Goal: Task Accomplishment & Management: Manage account settings

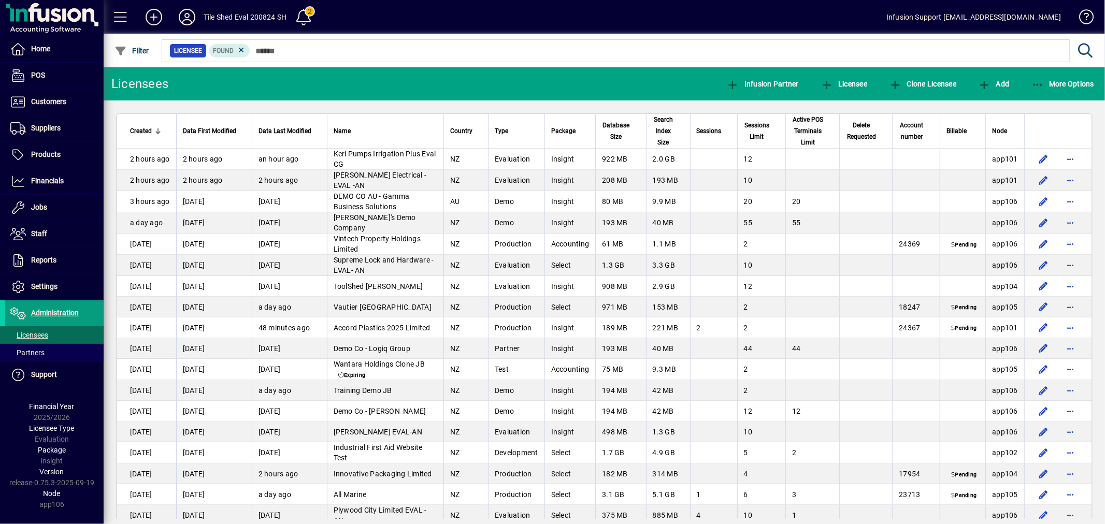
click at [368, 84] on mat-toolbar-row "Licensees Infusion Partner Licensee Clone Licensee Add More Options" at bounding box center [604, 83] width 1001 height 33
click at [371, 62] on div "Licensee Found" at bounding box center [614, 50] width 909 height 27
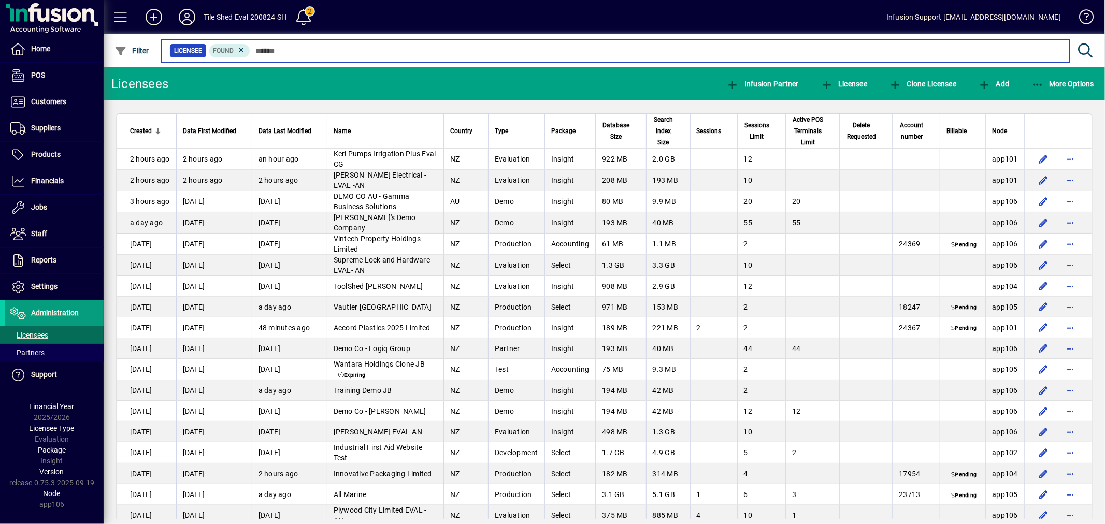
click at [373, 53] on input "text" at bounding box center [655, 51] width 811 height 15
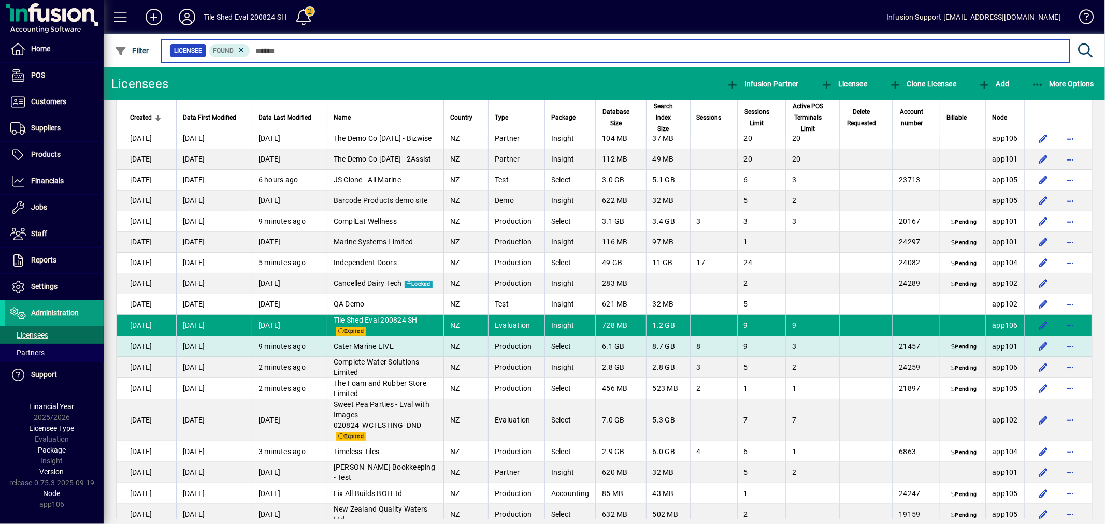
scroll to position [3282, 0]
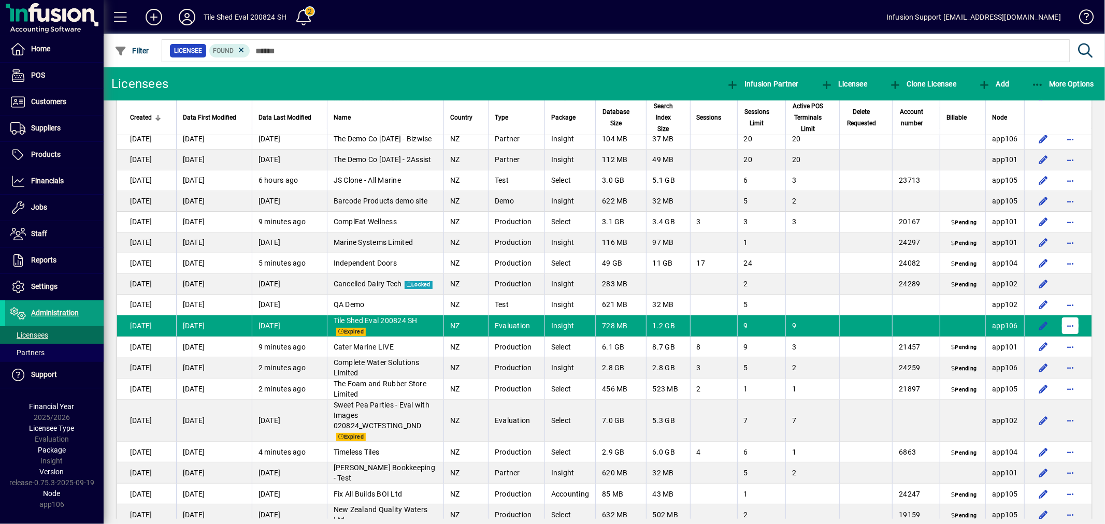
click at [1059, 313] on span "button" at bounding box center [1070, 325] width 25 height 25
click at [972, 320] on span "Request licensee be deleted" at bounding box center [1008, 319] width 108 height 12
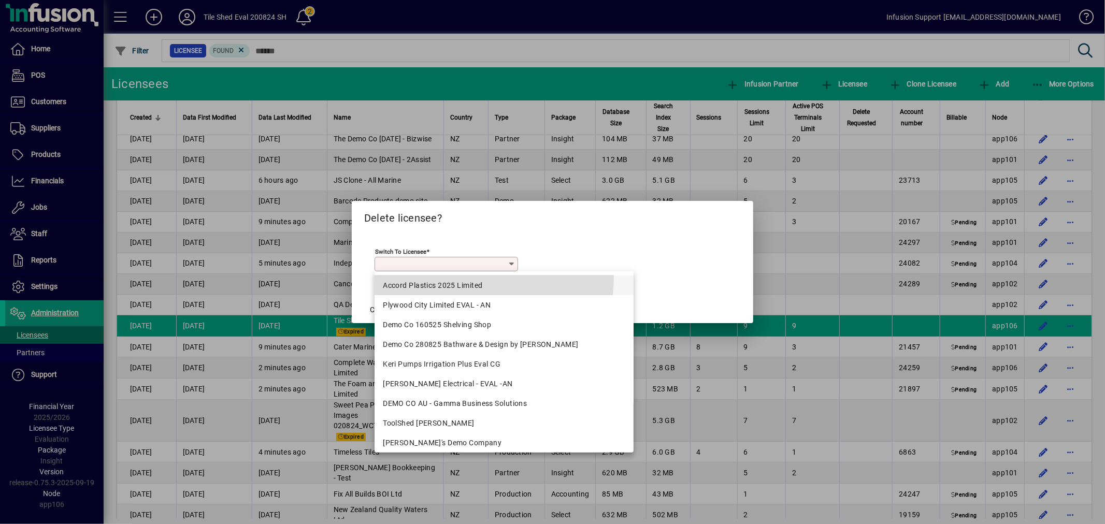
click at [415, 276] on mat-option "Accord Plastics 2025 Limited" at bounding box center [504, 286] width 259 height 20
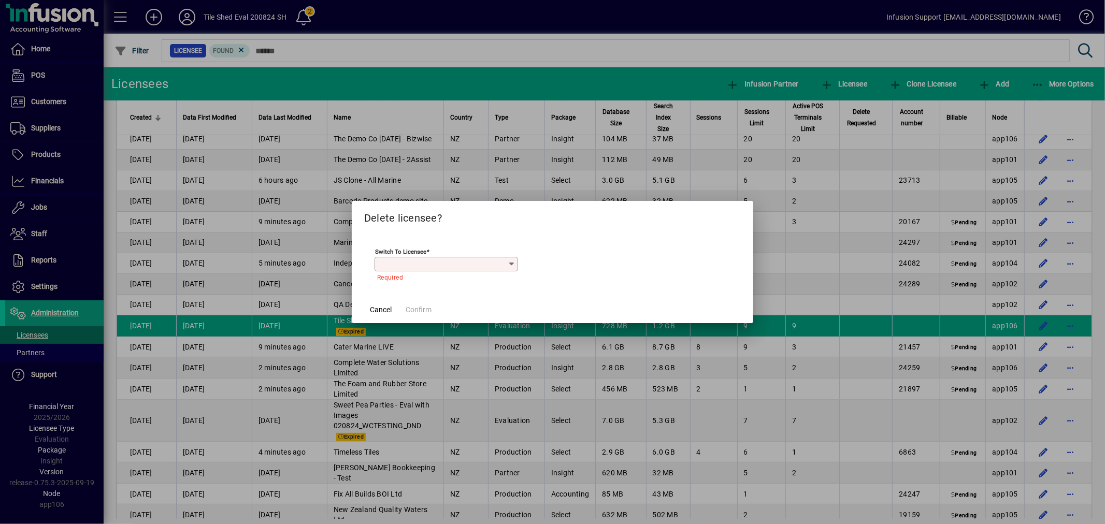
type input "**********"
click at [415, 303] on span at bounding box center [418, 309] width 34 height 25
